Goal: Information Seeking & Learning: Compare options

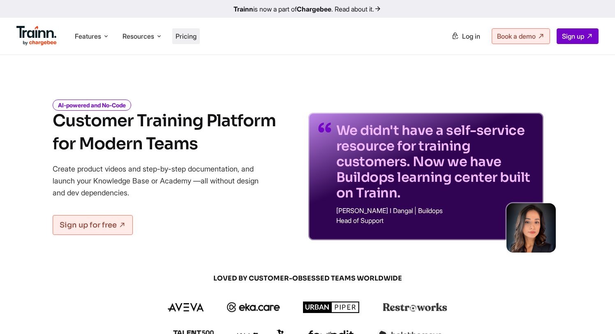
click at [188, 39] on span "Pricing" at bounding box center [186, 36] width 21 height 8
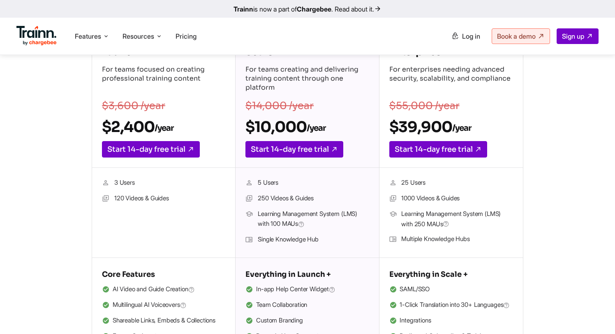
scroll to position [171, 0]
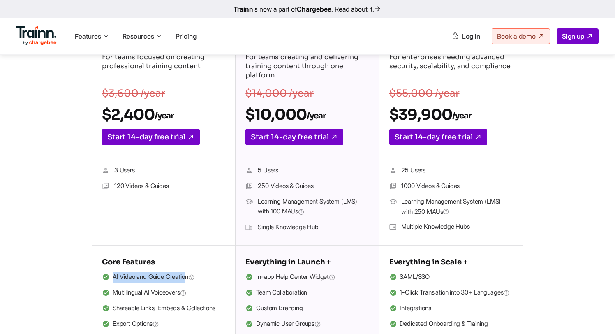
drag, startPoint x: 111, startPoint y: 278, endPoint x: 190, endPoint y: 277, distance: 79.3
click at [190, 277] on li "AI Video and Guide Creation" at bounding box center [163, 277] width 123 height 11
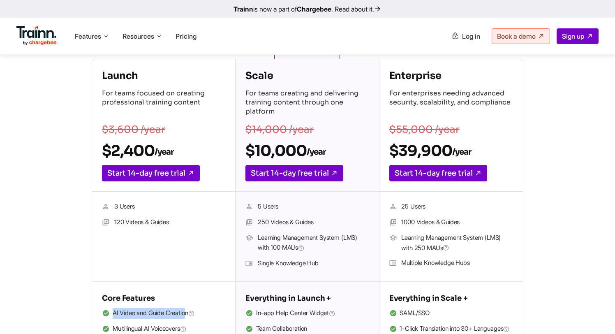
scroll to position [126, 0]
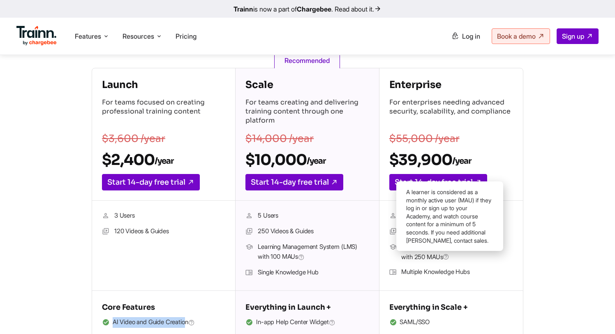
drag, startPoint x: 400, startPoint y: 246, endPoint x: 448, endPoint y: 261, distance: 49.9
click at [448, 261] on li "Learning Management System (LMS) with 250 MAUs" at bounding box center [451, 252] width 124 height 20
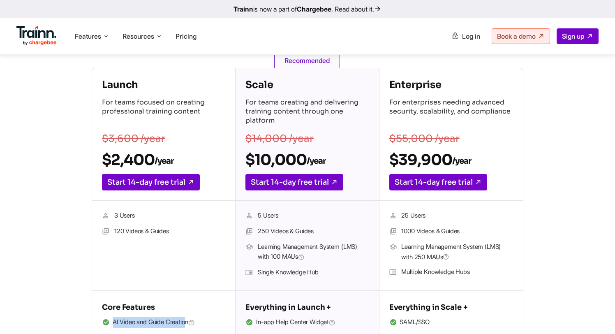
click at [447, 261] on span "Learning Management System (LMS) with 250 MAUs" at bounding box center [456, 252] width 111 height 20
click at [421, 259] on span "Learning Management System (LMS) with 250 MAUs" at bounding box center [456, 252] width 111 height 20
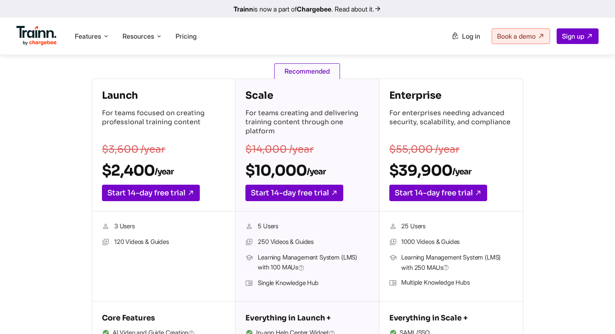
scroll to position [140, 0]
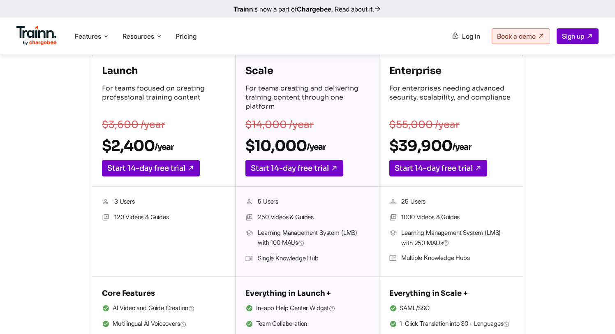
drag, startPoint x: 399, startPoint y: 238, endPoint x: 442, endPoint y: 241, distance: 43.3
click at [442, 241] on li "Learning Management System (LMS) with 250 MAUs" at bounding box center [451, 238] width 124 height 20
click at [442, 241] on span "Learning Management System (LMS) with 250 MAUs" at bounding box center [456, 238] width 111 height 20
drag, startPoint x: 401, startPoint y: 234, endPoint x: 441, endPoint y: 241, distance: 40.2
click at [441, 241] on span "Learning Management System (LMS) with 250 MAUs" at bounding box center [456, 238] width 111 height 20
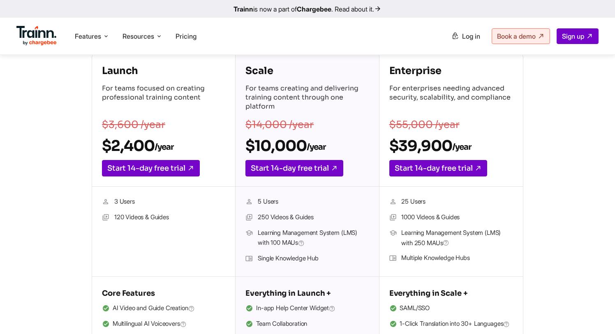
click at [441, 241] on span "Learning Management System (LMS) with 250 MAUs" at bounding box center [456, 238] width 111 height 20
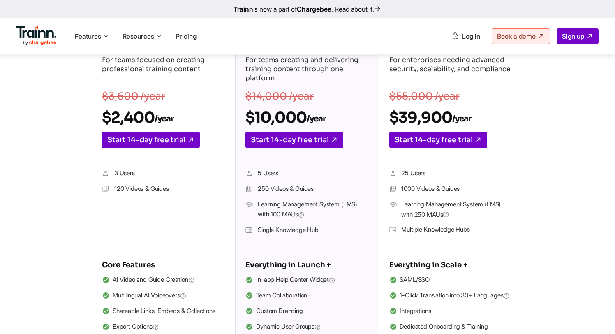
scroll to position [181, 0]
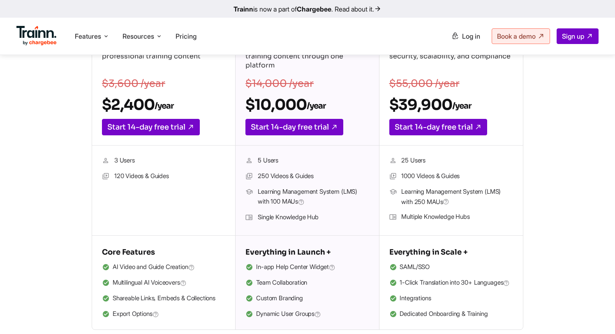
click at [404, 191] on span "Learning Management System (LMS) with 250 MAUs" at bounding box center [456, 197] width 111 height 20
drag, startPoint x: 401, startPoint y: 191, endPoint x: 446, endPoint y: 204, distance: 46.6
click at [446, 204] on li "Learning Management System (LMS) with 250 MAUs" at bounding box center [451, 197] width 124 height 20
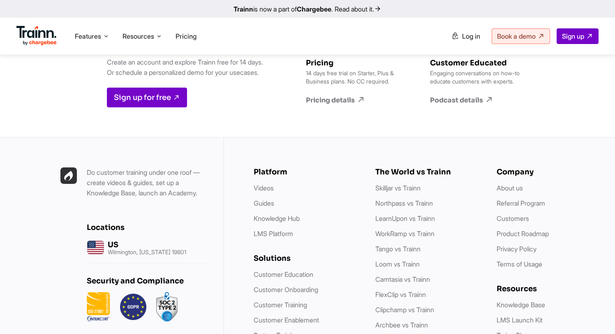
scroll to position [2218, 0]
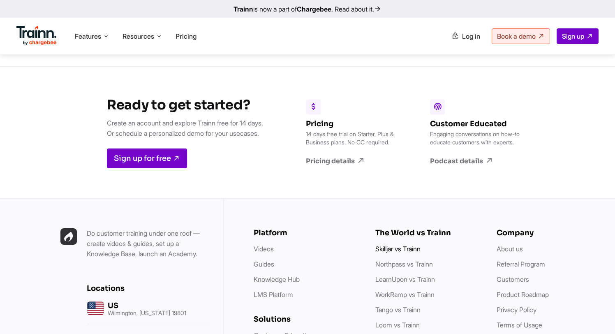
click at [388, 245] on link "Skilljar vs Trainn" at bounding box center [397, 249] width 45 height 8
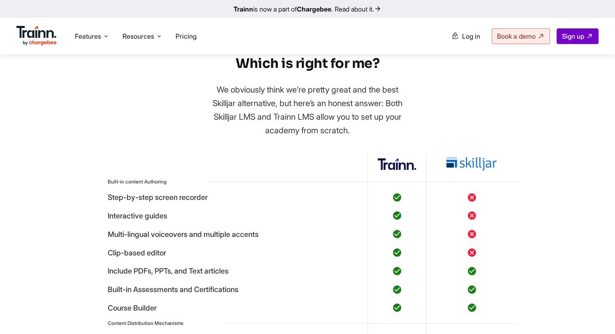
scroll to position [2362, 0]
